Goal: Information Seeking & Learning: Learn about a topic

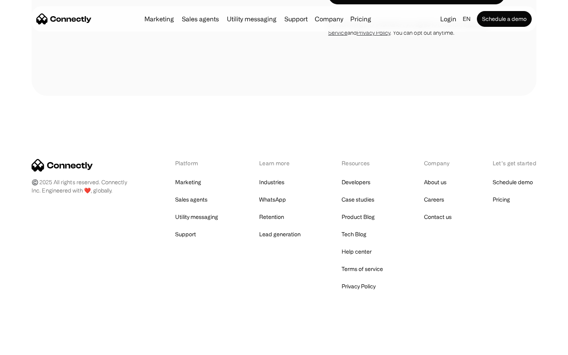
scroll to position [2561, 0]
